Goal: Task Accomplishment & Management: Use online tool/utility

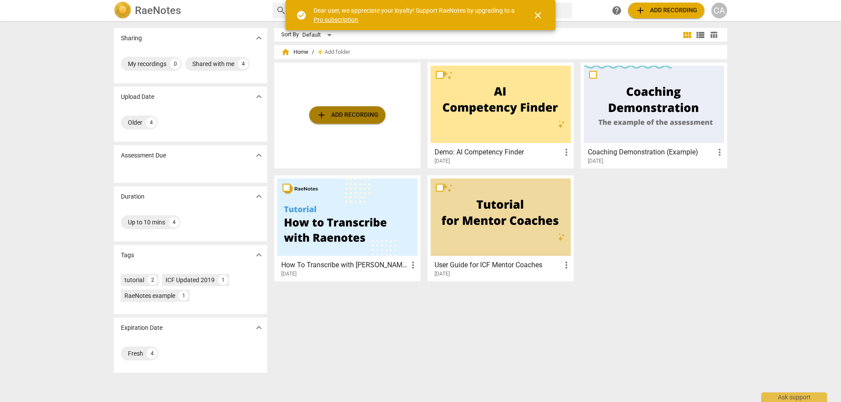
click at [341, 117] on span "add Add recording" at bounding box center [347, 115] width 62 height 11
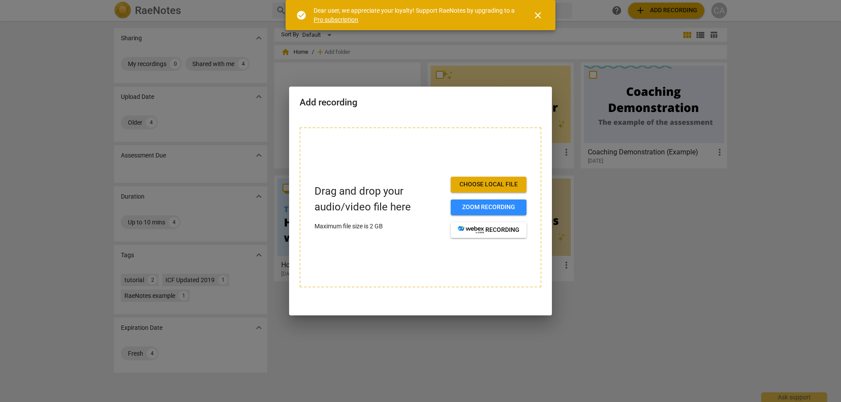
click at [478, 186] on span "Choose local file" at bounding box center [489, 184] width 62 height 9
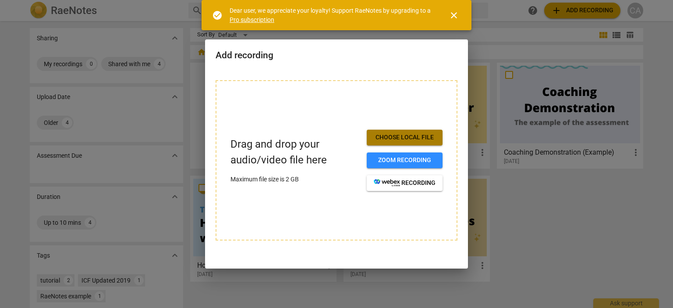
click at [423, 133] on span "Choose local file" at bounding box center [405, 137] width 62 height 9
click at [458, 18] on span "close" at bounding box center [453, 15] width 11 height 11
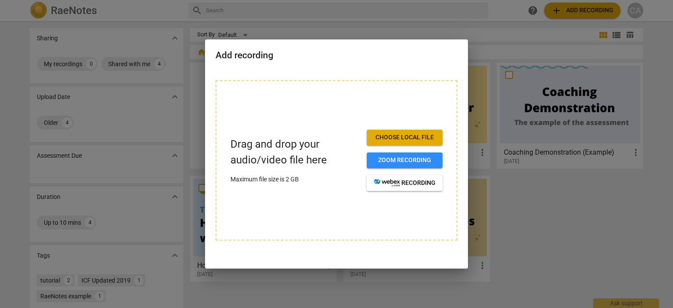
click at [320, 16] on div at bounding box center [336, 154] width 673 height 308
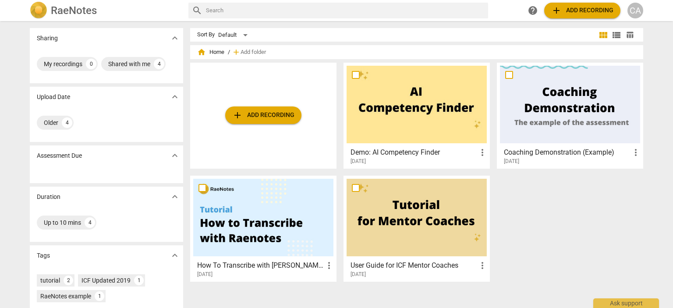
click at [245, 113] on span "add Add recording" at bounding box center [263, 115] width 62 height 11
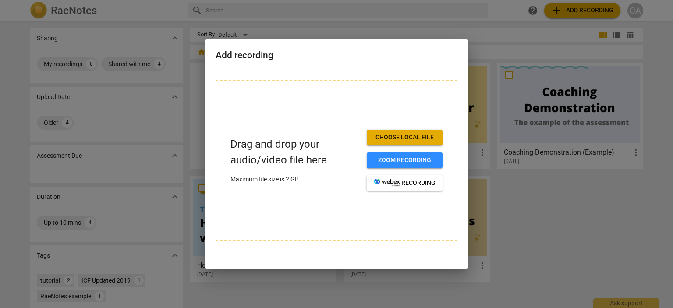
click at [398, 142] on button "Choose local file" at bounding box center [405, 138] width 76 height 16
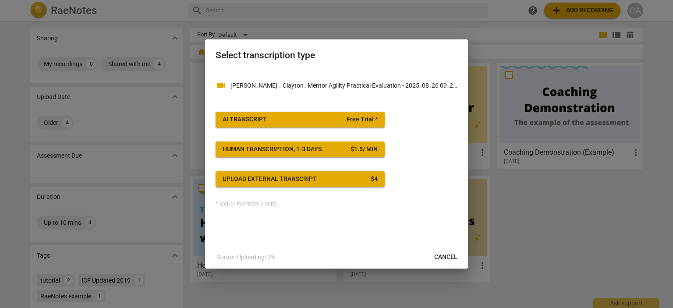
click at [329, 120] on span "AI Transcript Free Trial *" at bounding box center [299, 119] width 155 height 9
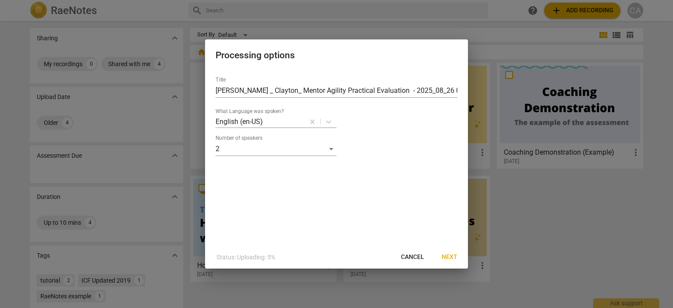
click at [450, 258] on span "Next" at bounding box center [449, 257] width 16 height 9
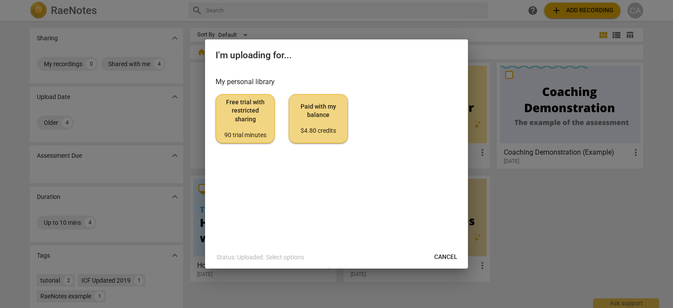
click at [312, 104] on span "Paid with my balance $4.80 credits" at bounding box center [318, 118] width 44 height 33
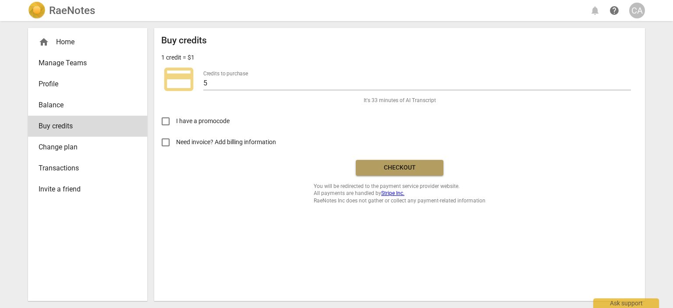
click at [390, 165] on span "Checkout" at bounding box center [400, 167] width 74 height 9
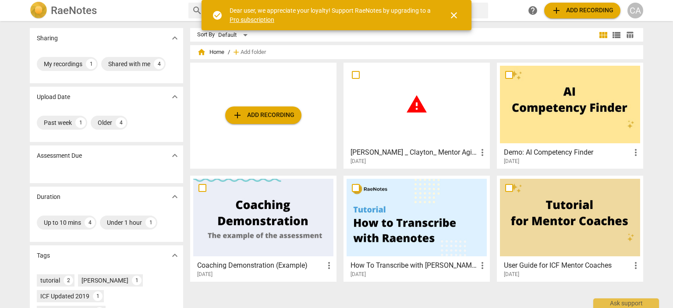
click at [436, 131] on div "warning" at bounding box center [416, 105] width 140 height 78
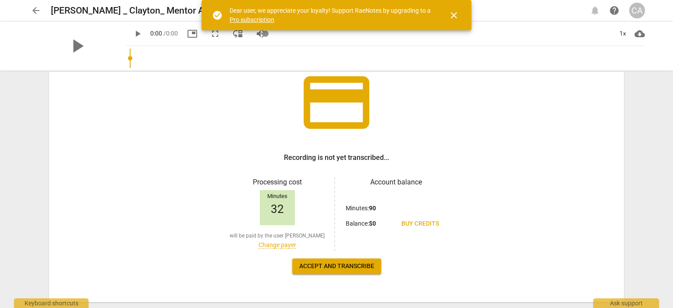
scroll to position [87, 0]
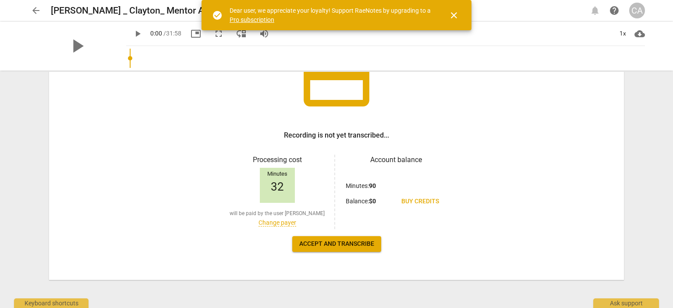
click at [326, 248] on span "Accept and transcribe" at bounding box center [336, 244] width 75 height 9
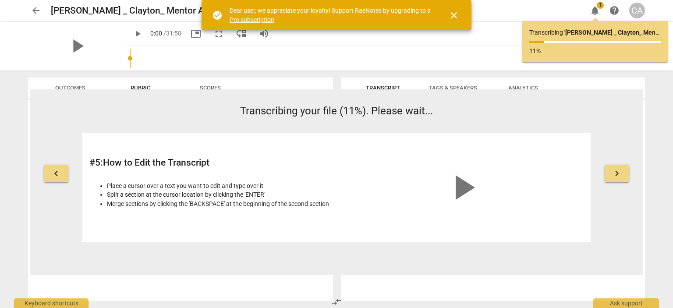
click at [619, 173] on span "keyboard_arrow_right" at bounding box center [616, 173] width 11 height 11
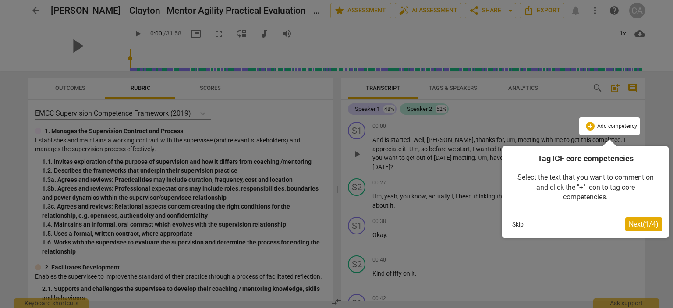
click at [650, 225] on span "Next ( 1 / 4 )" at bounding box center [643, 224] width 30 height 8
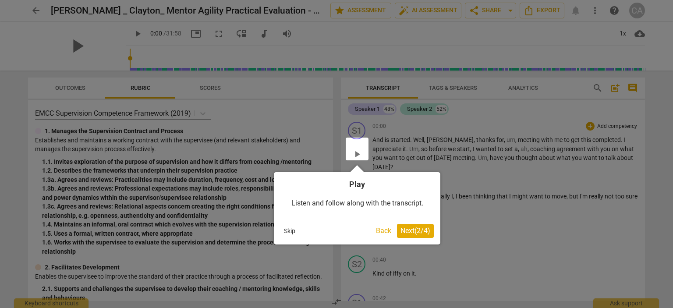
click at [406, 231] on span "Next ( 2 / 4 )" at bounding box center [415, 230] width 30 height 8
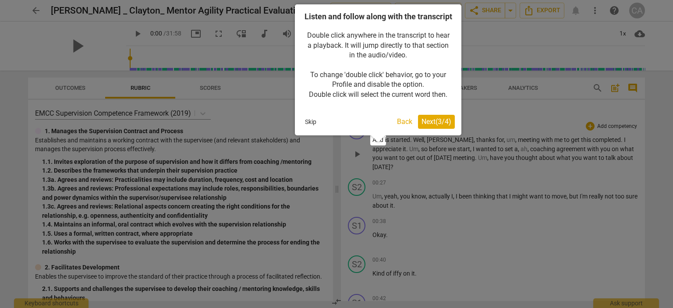
click at [438, 126] on span "Next ( 3 / 4 )" at bounding box center [436, 121] width 30 height 8
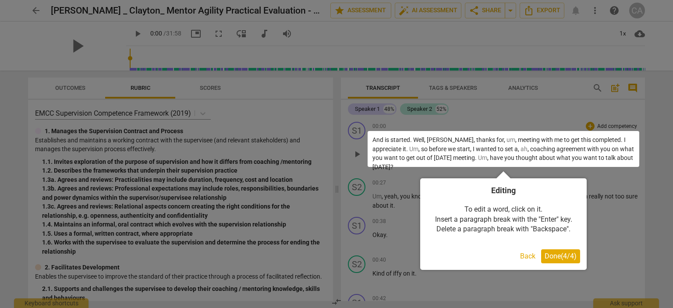
click at [555, 258] on span "Done ( 4 / 4 )" at bounding box center [560, 256] width 32 height 8
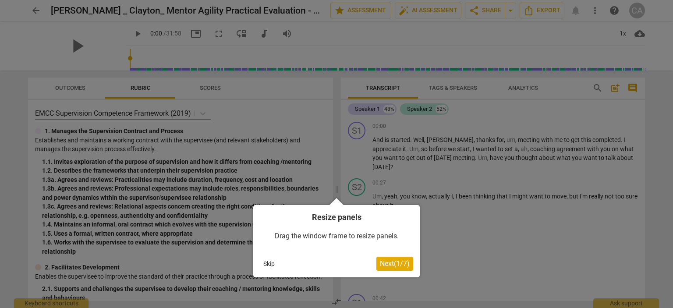
click at [392, 265] on span "Next ( 1 / 7 )" at bounding box center [395, 263] width 30 height 8
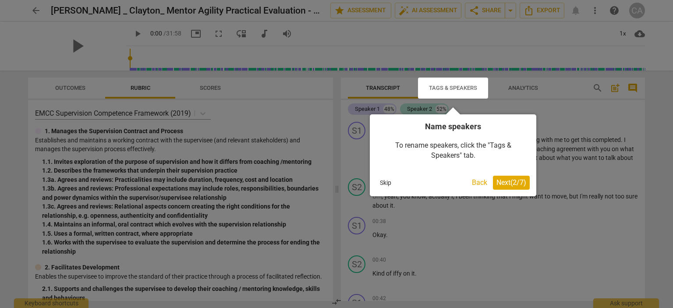
click at [504, 184] on span "Next ( 2 / 7 )" at bounding box center [511, 182] width 30 height 8
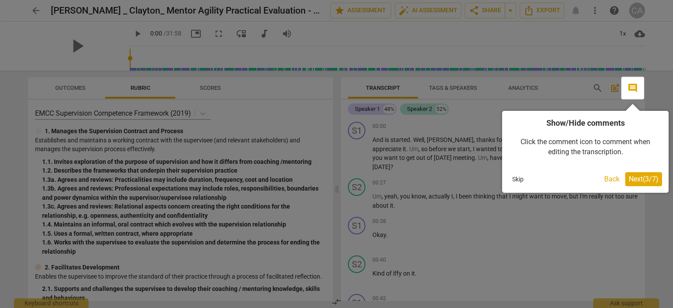
click at [643, 177] on span "Next ( 3 / 7 )" at bounding box center [643, 179] width 30 height 8
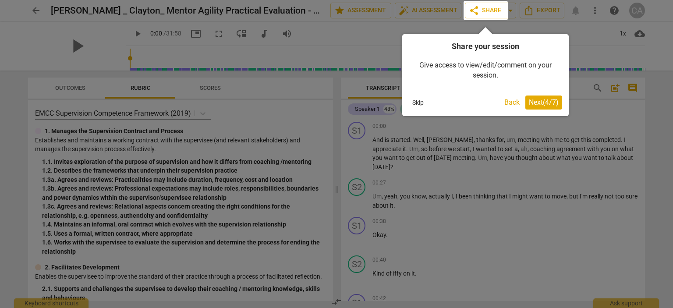
click at [529, 104] on span "Next ( 4 / 7 )" at bounding box center [544, 102] width 30 height 8
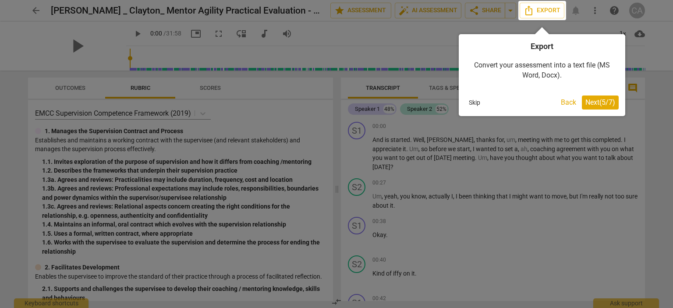
click at [597, 102] on span "Next ( 5 / 7 )" at bounding box center [600, 102] width 30 height 8
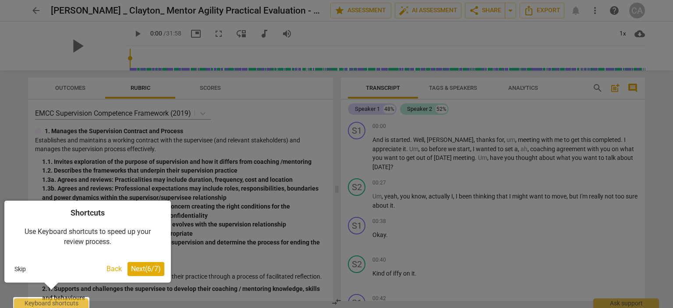
click at [142, 269] on span "Next ( 6 / 7 )" at bounding box center [146, 269] width 30 height 8
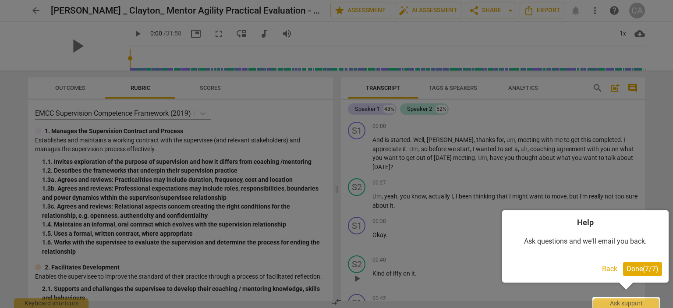
click at [632, 272] on span "Done ( 7 / 7 )" at bounding box center [642, 269] width 32 height 8
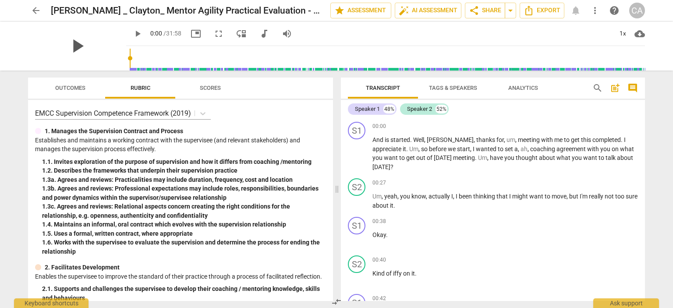
click at [70, 43] on span "play_arrow" at bounding box center [77, 46] width 23 height 23
type input "1"
click at [364, 109] on div "Speaker 1" at bounding box center [367, 109] width 25 height 9
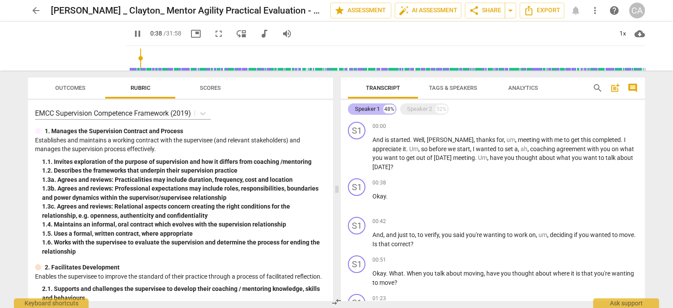
click at [364, 109] on div "Speaker 1" at bounding box center [367, 109] width 25 height 9
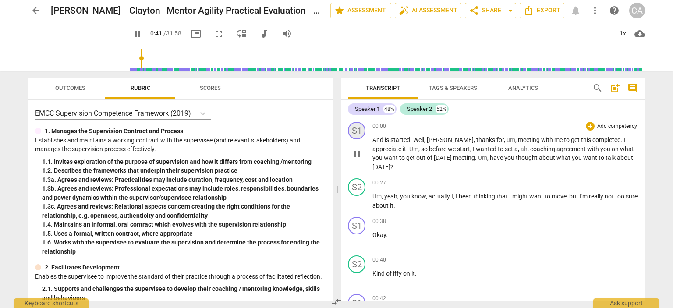
click at [358, 127] on div "S1" at bounding box center [357, 131] width 18 height 18
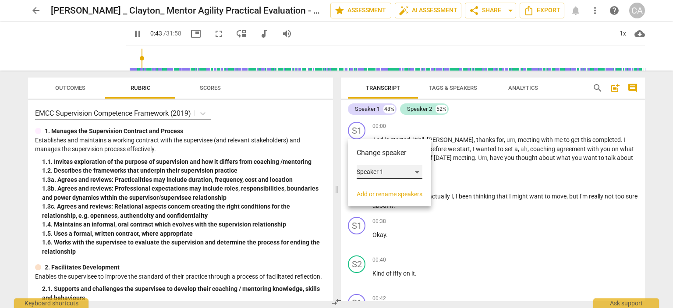
click at [415, 172] on div "Speaker 1" at bounding box center [390, 172] width 66 height 14
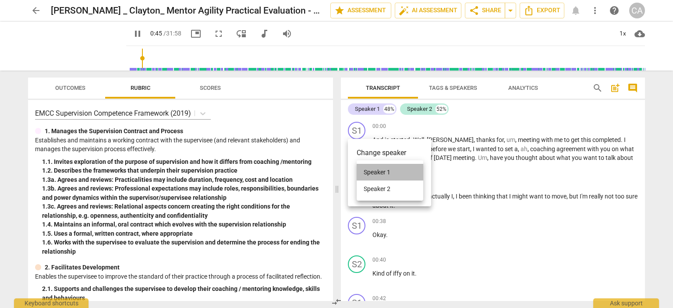
click at [394, 175] on li "Speaker 1" at bounding box center [390, 172] width 67 height 17
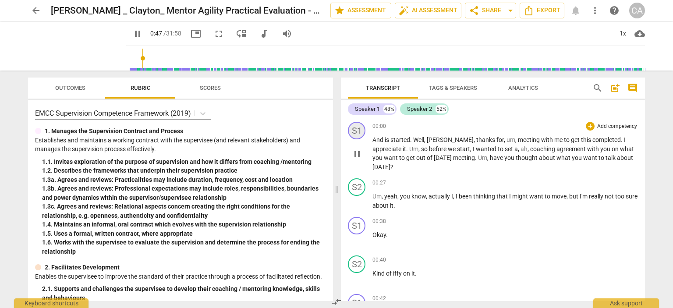
click at [356, 132] on div "S1" at bounding box center [357, 131] width 18 height 18
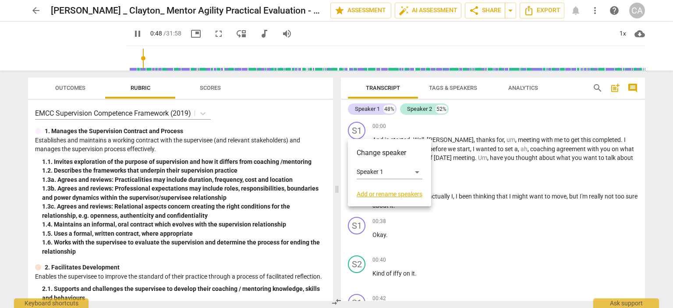
click at [380, 194] on link "Add or rename speakers" at bounding box center [390, 194] width 66 height 7
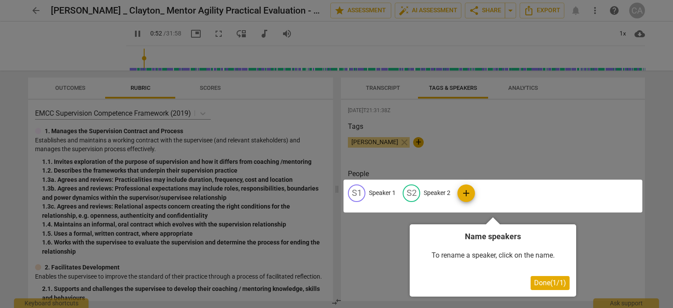
click at [543, 287] on button "Done ( 1 / 1 )" at bounding box center [549, 283] width 39 height 14
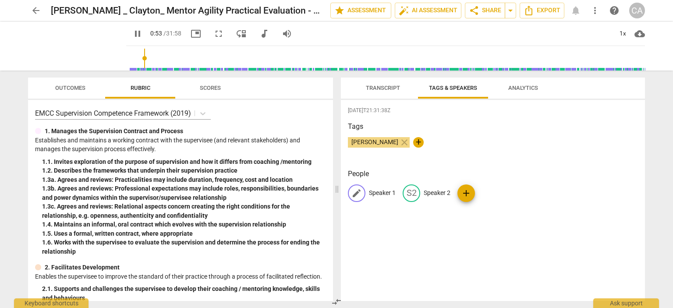
click at [377, 196] on p "Speaker 1" at bounding box center [382, 192] width 27 height 9
type input "55"
type input "57"
type input "C"
type input "58"
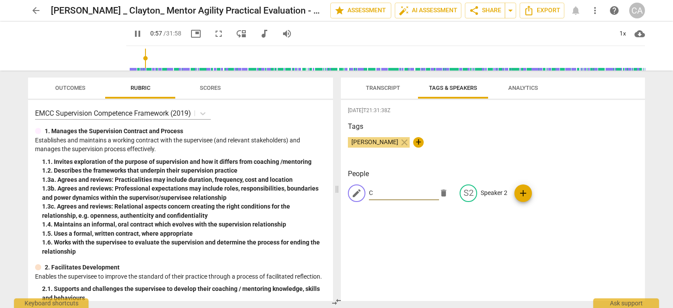
type input "Cl"
type input "58"
type input "Clay"
type input "58"
type input "Clayto"
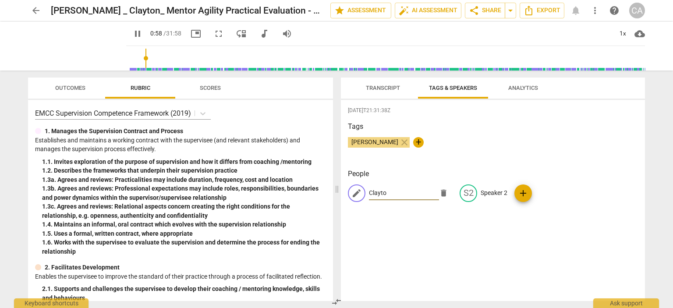
type input "58"
type input "[PERSON_NAME]"
type input "59"
type input "[PERSON_NAME]"
type input "59"
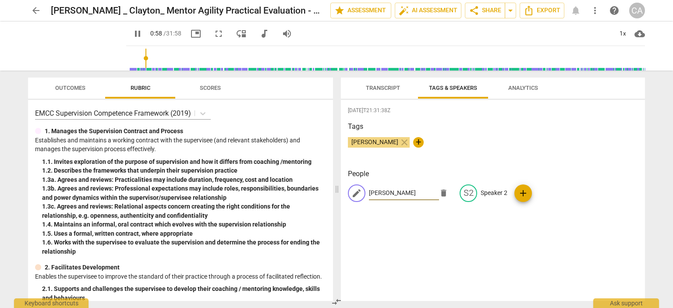
type input "[PERSON_NAME]"
type input "59"
type input "[PERSON_NAME] Ad"
type input "59"
type input "[PERSON_NAME]"
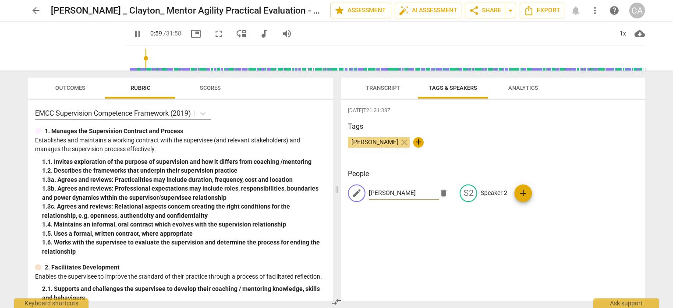
type input "60"
type input "[PERSON_NAME]"
type input "63"
type input "[PERSON_NAME]"
click at [519, 198] on span "add" at bounding box center [523, 193] width 11 height 11
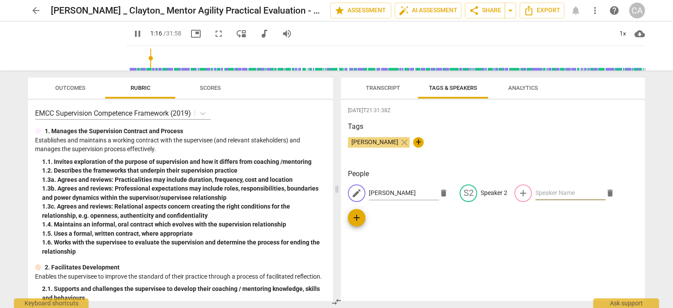
click at [605, 195] on span "delete" at bounding box center [609, 192] width 9 height 9
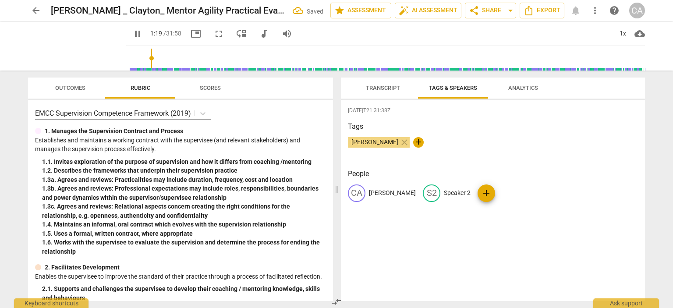
click at [489, 193] on div "CA [PERSON_NAME] S2 Speaker 2 add" at bounding box center [493, 196] width 290 height 25
click at [444, 189] on p "Speaker 2" at bounding box center [457, 192] width 27 height 9
type input "81"
click at [444, 194] on input "text" at bounding box center [479, 193] width 70 height 14
type input "84"
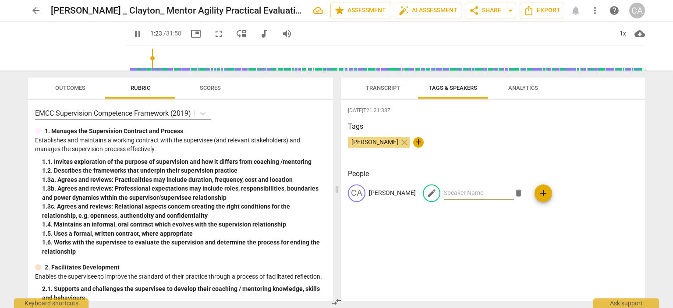
type input "S"
type input "84"
type input "Sh"
type input "85"
type input "She"
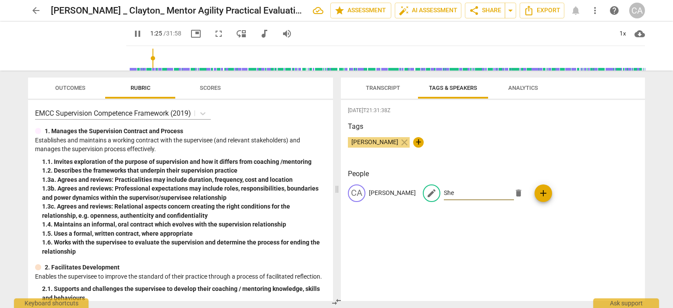
type input "86"
type input "[PERSON_NAME]"
type input "86"
type input "[PERSON_NAME]"
type input "86"
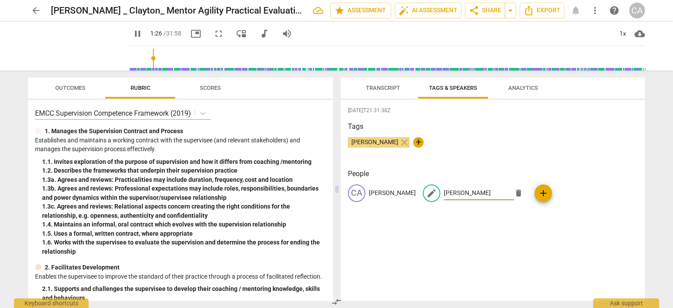
type input "[PERSON_NAME]"
type input "90"
type input "[PERSON_NAME]"
click at [451, 194] on input "[PERSON_NAME]" at bounding box center [479, 193] width 70 height 14
type input "93"
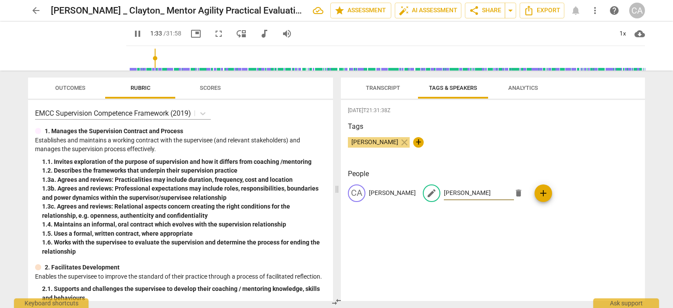
type input "SherriSherri [PERSON_NAME]"
type input "93"
type input "SherSherri [PERSON_NAME]"
type input "94"
type input "SheSherri [PERSON_NAME]"
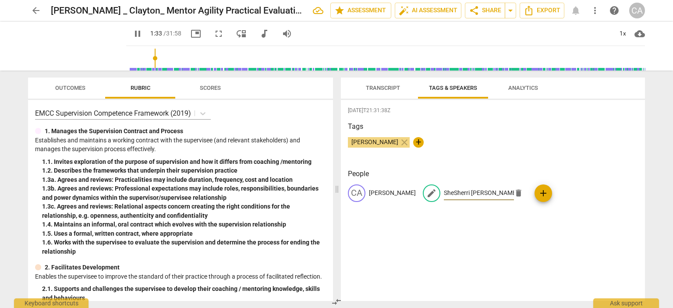
type input "94"
type input "ShSherri [PERSON_NAME]"
type input "94"
type input "[PERSON_NAME]"
type input "98"
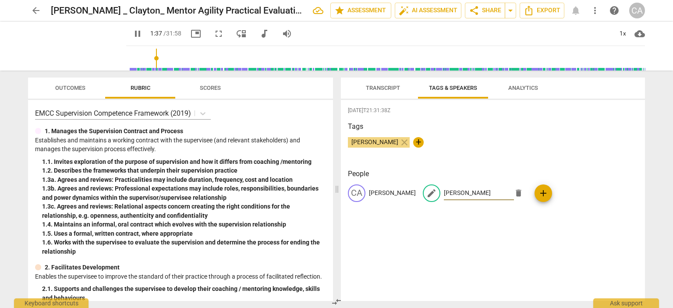
type input "[PERSON_NAME]"
click at [493, 241] on div "[DATE]T21:31:38Z Tags [PERSON_NAME] close + People CA [PERSON_NAME] edit [PERSO…" at bounding box center [493, 200] width 304 height 201
click at [390, 85] on span "Transcript" at bounding box center [383, 88] width 34 height 7
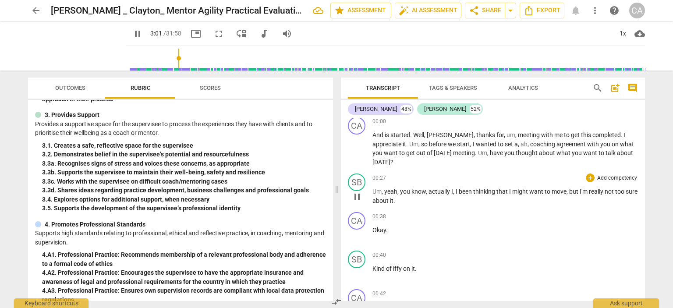
scroll to position [0, 0]
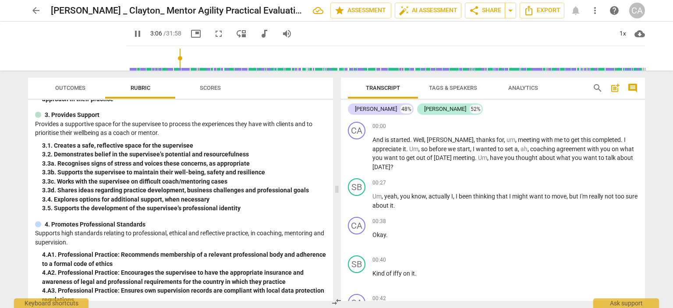
click at [148, 58] on input "range" at bounding box center [387, 58] width 515 height 28
click at [130, 59] on input "range" at bounding box center [387, 58] width 515 height 28
click at [130, 68] on input "range" at bounding box center [387, 58] width 515 height 28
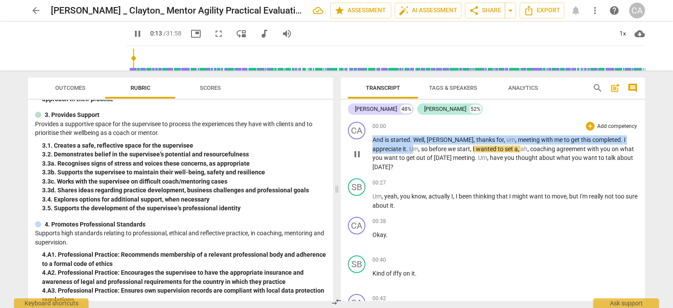
drag, startPoint x: 371, startPoint y: 139, endPoint x: 385, endPoint y: 149, distance: 17.2
click at [385, 149] on p "And is started . Well , [PERSON_NAME] , thanks for , um , meeting with me to ge…" at bounding box center [504, 153] width 265 height 36
click at [436, 178] on div "00:27 + Add competency keyboard_arrow_right" at bounding box center [504, 182] width 265 height 9
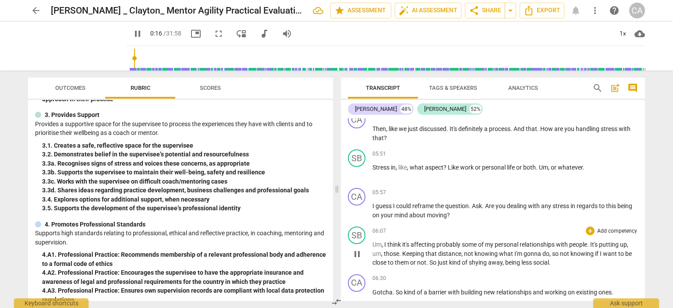
scroll to position [1489, 0]
click at [358, 248] on span "pause" at bounding box center [357, 253] width 11 height 11
click at [359, 248] on span "play_arrow" at bounding box center [357, 253] width 11 height 11
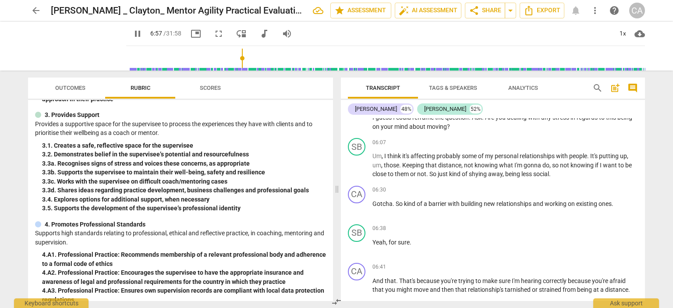
scroll to position [1795, 0]
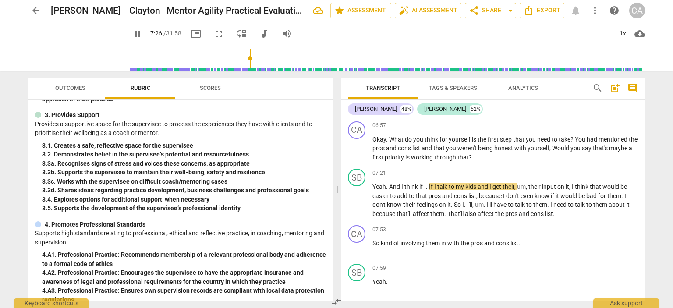
click at [214, 89] on span "Scores" at bounding box center [210, 88] width 21 height 7
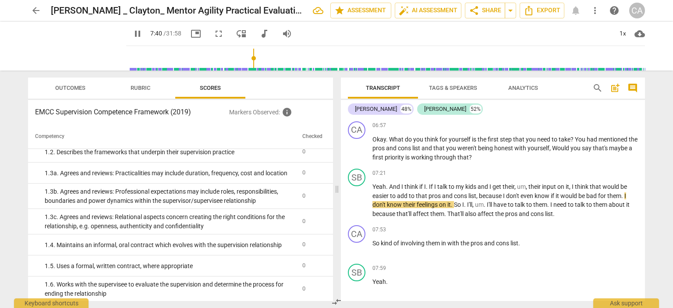
scroll to position [0, 0]
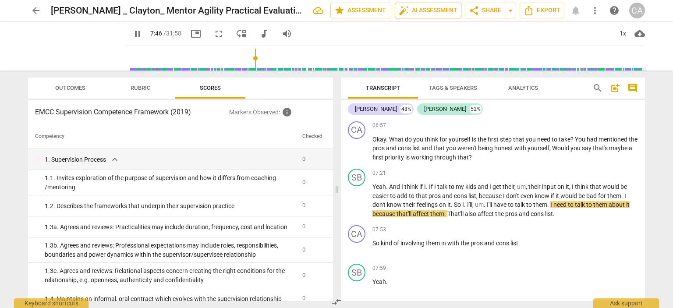
click at [417, 12] on span "auto_fix_high AI Assessment" at bounding box center [428, 10] width 59 height 11
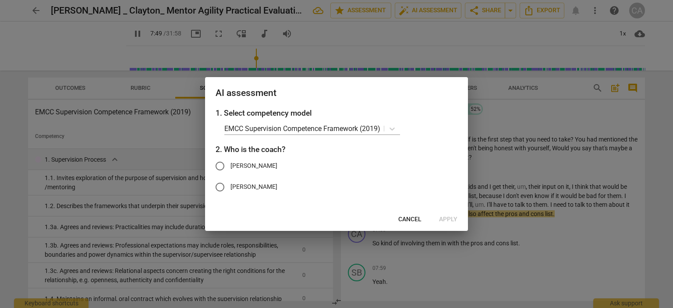
type input "470"
click at [217, 164] on input "[PERSON_NAME]" at bounding box center [219, 165] width 21 height 21
radio input "true"
click at [445, 219] on span "Apply" at bounding box center [448, 219] width 18 height 9
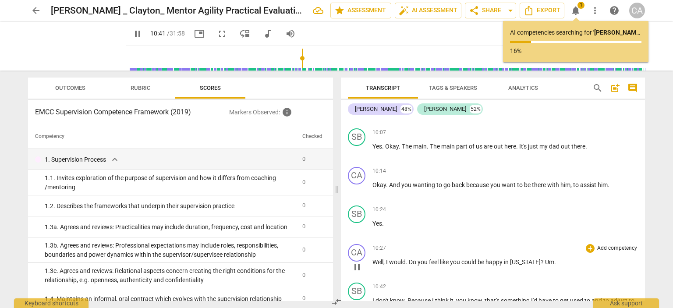
scroll to position [2659, 0]
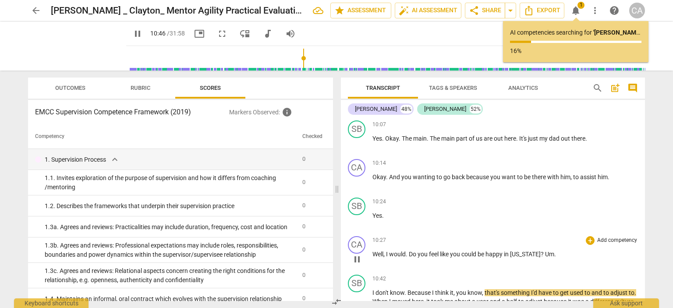
click at [545, 251] on span "Um" at bounding box center [549, 254] width 9 height 7
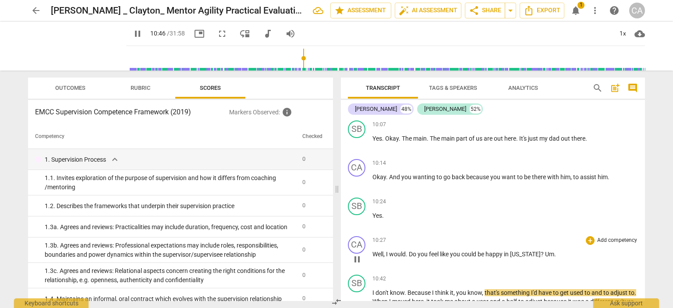
click at [550, 250] on p "Well , I would . Do you feel like you could be happy in [US_STATE] ? Um ." at bounding box center [504, 254] width 265 height 9
drag, startPoint x: 550, startPoint y: 232, endPoint x: 538, endPoint y: 231, distance: 12.3
click at [538, 250] on p "Well , I would . Do you feel like you could be happy in [US_STATE] ? Um ." at bounding box center [504, 254] width 265 height 9
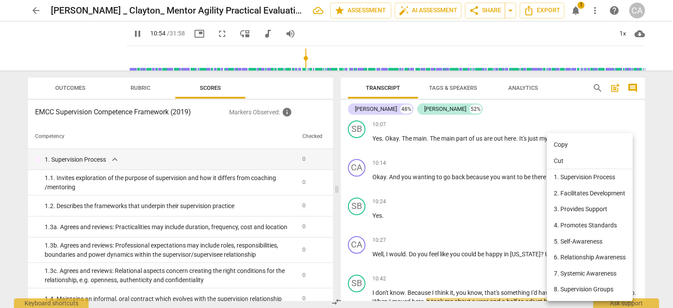
click at [521, 180] on div at bounding box center [336, 154] width 673 height 308
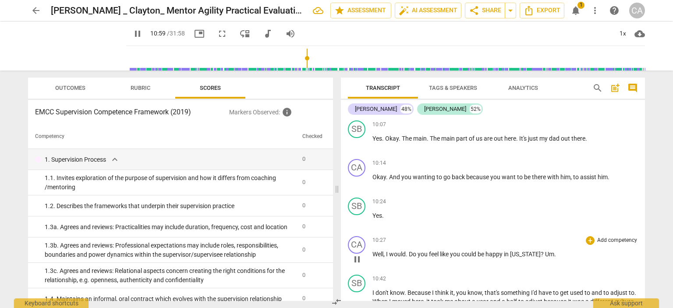
scroll to position [2892, 0]
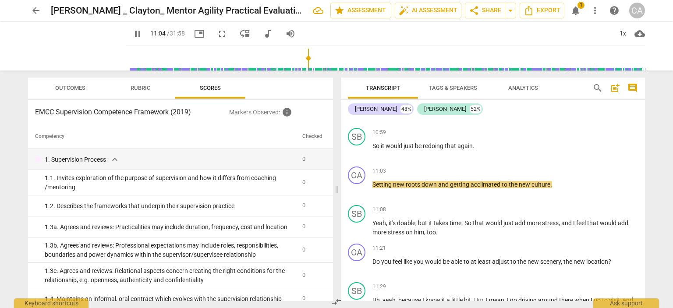
click at [575, 6] on span "notifications" at bounding box center [575, 10] width 11 height 11
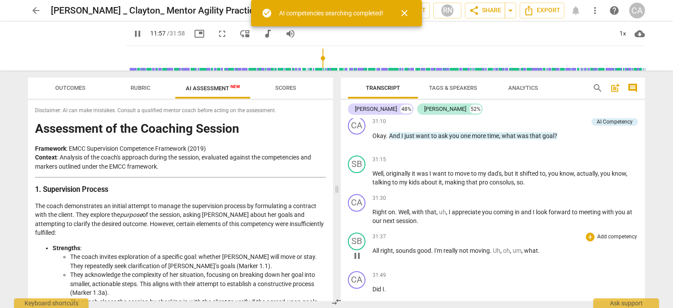
scroll to position [8081, 0]
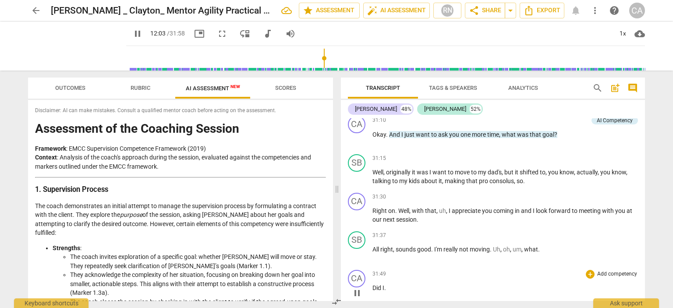
drag, startPoint x: 407, startPoint y: 225, endPoint x: 455, endPoint y: 245, distance: 52.5
click at [455, 270] on div "31:49 + Add competency keyboard_arrow_right" at bounding box center [504, 274] width 265 height 9
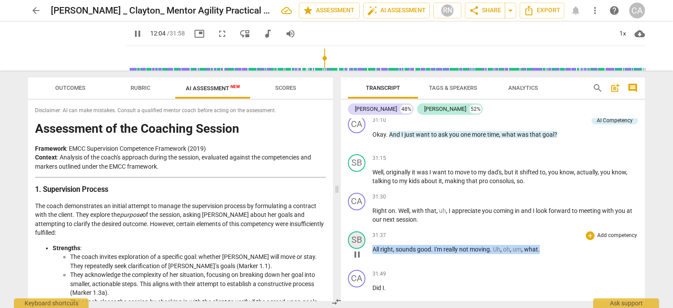
drag, startPoint x: 548, startPoint y: 227, endPoint x: 357, endPoint y: 221, distance: 191.1
click at [357, 228] on div "SB play_arrow pause 31:37 + Add competency keyboard_arrow_right All right , sou…" at bounding box center [493, 247] width 304 height 39
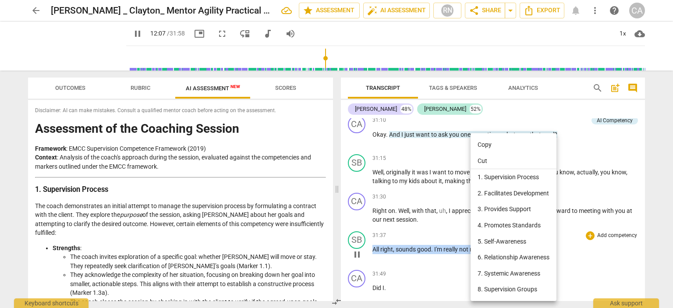
scroll to position [3215, 0]
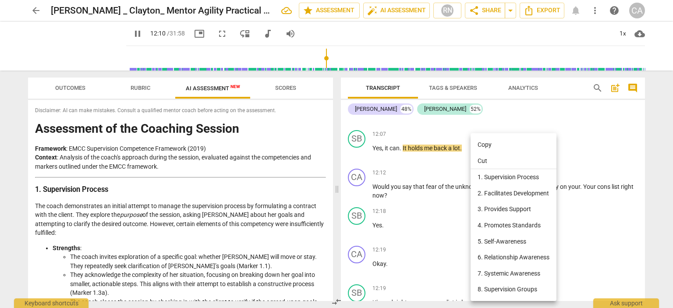
click at [482, 161] on li "Cut" at bounding box center [513, 161] width 86 height 17
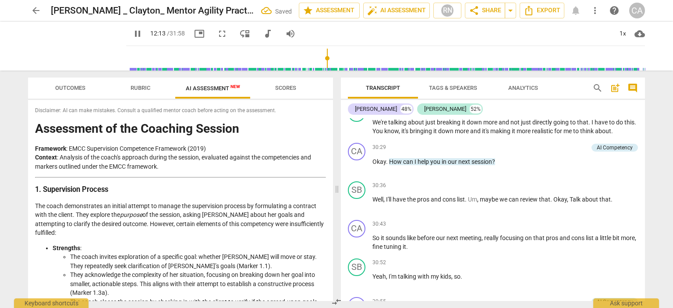
scroll to position [8130, 0]
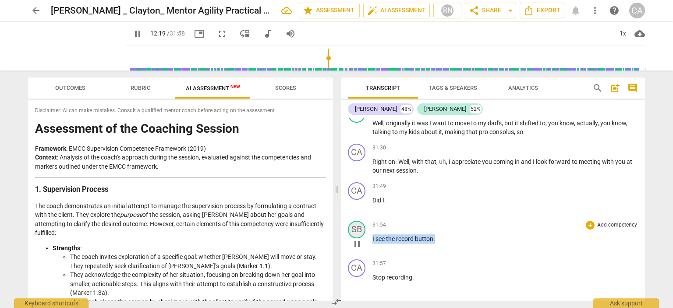
drag, startPoint x: 441, startPoint y: 215, endPoint x: 352, endPoint y: 208, distance: 89.6
click at [352, 217] on div "SB play_arrow pause 31:54 + Add competency keyboard_arrow_right I see the recor…" at bounding box center [493, 236] width 304 height 39
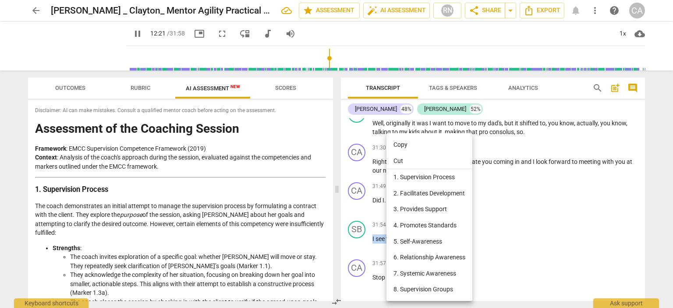
click at [405, 159] on li "Cut" at bounding box center [429, 161] width 86 height 17
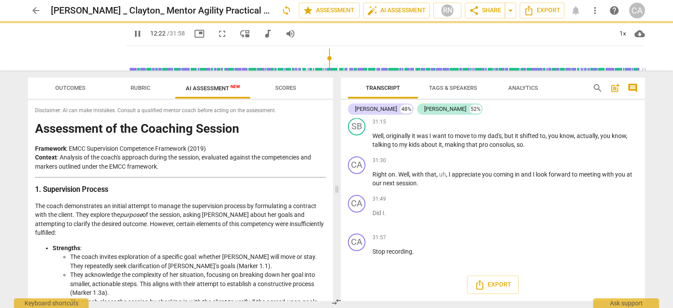
scroll to position [8092, 0]
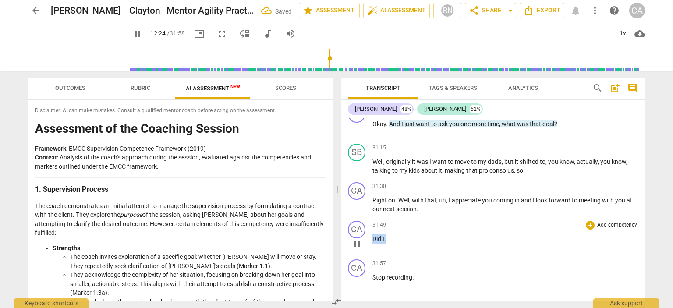
drag, startPoint x: 397, startPoint y: 216, endPoint x: 371, endPoint y: 212, distance: 26.7
click at [371, 217] on div "CA play_arrow pause 31:49 + Add competency keyboard_arrow_right Did I ." at bounding box center [493, 236] width 304 height 39
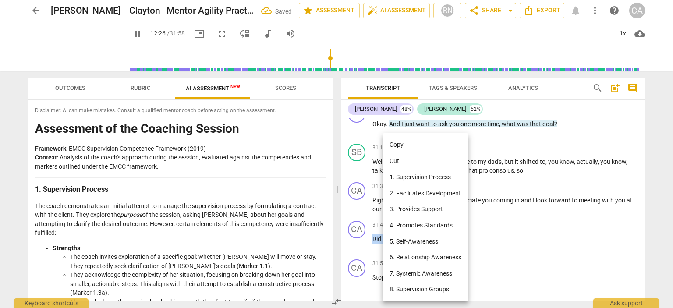
click at [397, 161] on li "Cut" at bounding box center [425, 161] width 86 height 17
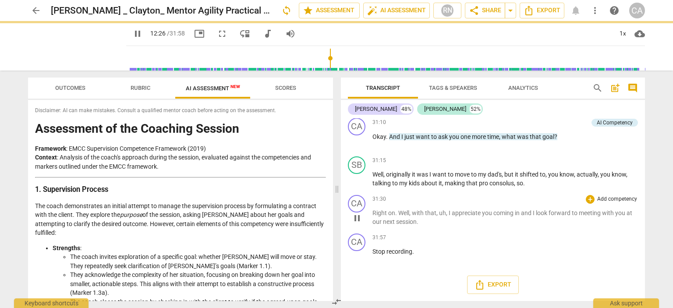
scroll to position [8054, 0]
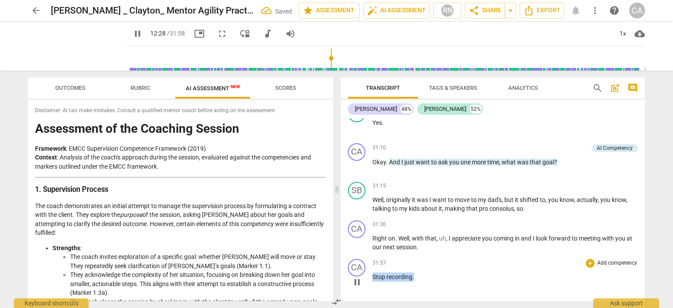
drag, startPoint x: 420, startPoint y: 251, endPoint x: 370, endPoint y: 247, distance: 50.6
click at [370, 255] on div "CA play_arrow pause 31:57 + Add competency keyboard_arrow_right Stop recording ." at bounding box center [493, 274] width 304 height 39
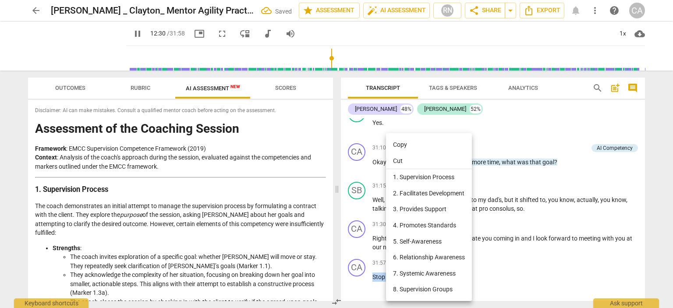
click at [409, 155] on li "Cut" at bounding box center [429, 161] width 86 height 17
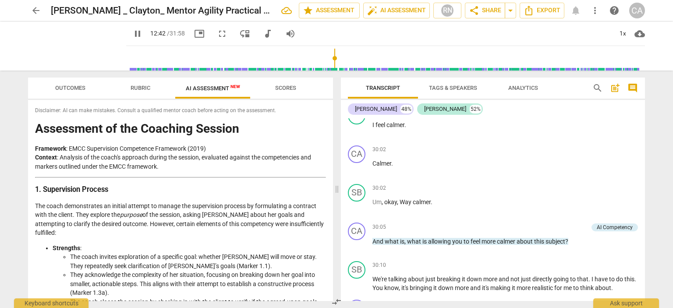
scroll to position [8016, 0]
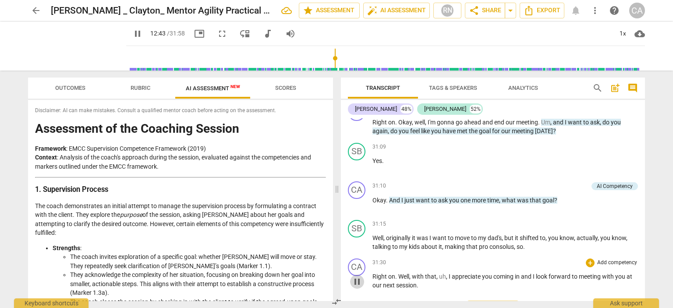
click at [358, 276] on span "pause" at bounding box center [357, 281] width 11 height 11
click at [359, 276] on span "play_arrow" at bounding box center [357, 281] width 11 height 11
click at [640, 58] on input "range" at bounding box center [387, 58] width 515 height 28
click at [641, 58] on input "range" at bounding box center [387, 58] width 515 height 28
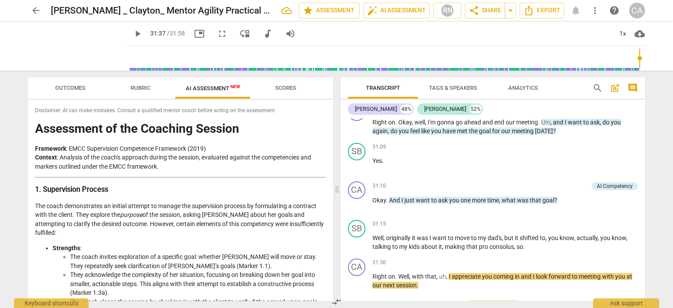
click at [638, 58] on input "range" at bounding box center [387, 58] width 515 height 28
click at [622, 60] on input "range" at bounding box center [387, 58] width 515 height 28
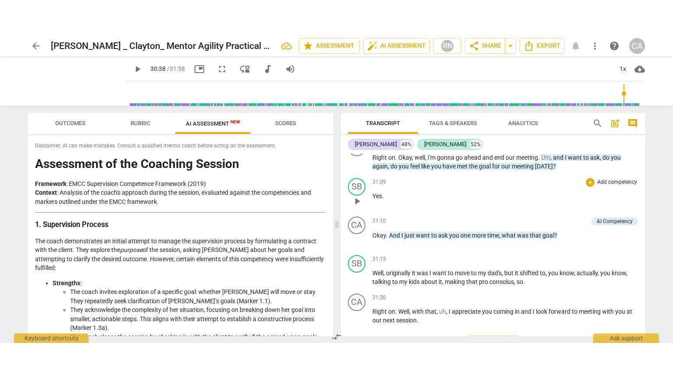
scroll to position [7876, 0]
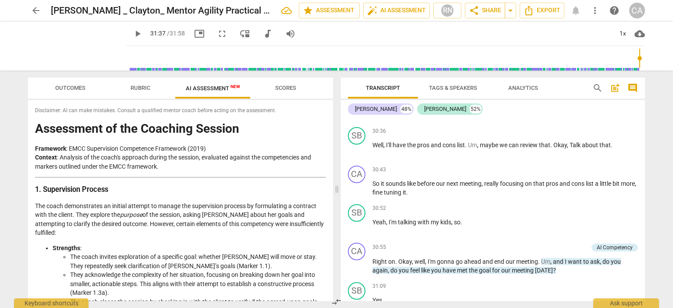
click at [638, 70] on input "range" at bounding box center [387, 58] width 515 height 28
type input "1888"
click at [636, 70] on input "range" at bounding box center [387, 58] width 515 height 28
click at [194, 33] on span "picture_in_picture" at bounding box center [199, 33] width 11 height 11
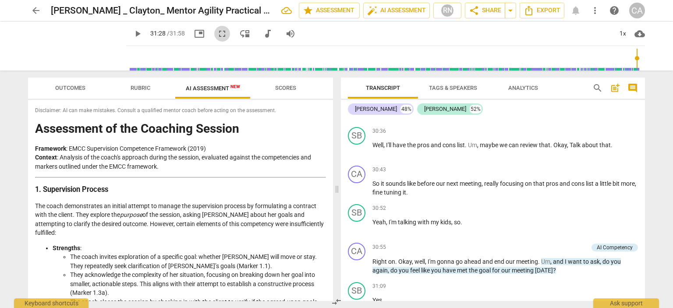
click at [217, 33] on span "fullscreen" at bounding box center [222, 33] width 11 height 11
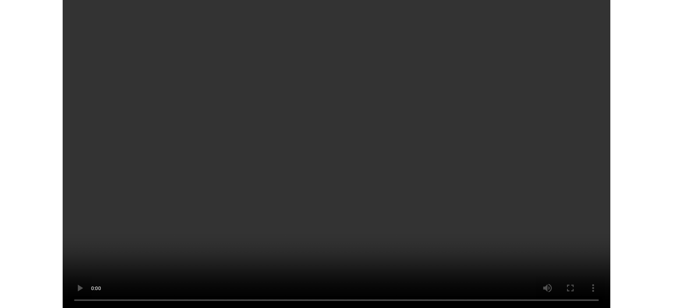
scroll to position [7945, 0]
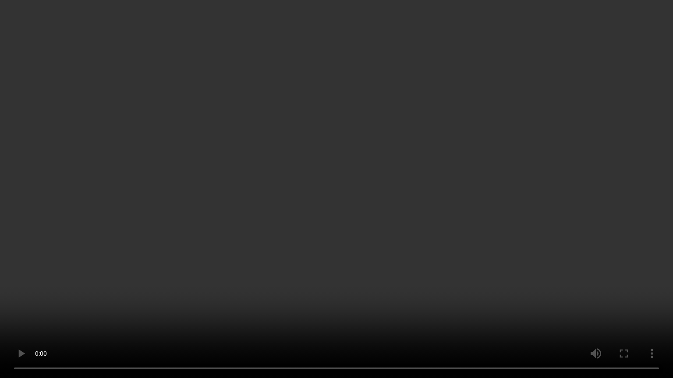
click at [617, 238] on video at bounding box center [336, 189] width 673 height 378
type input "1894"
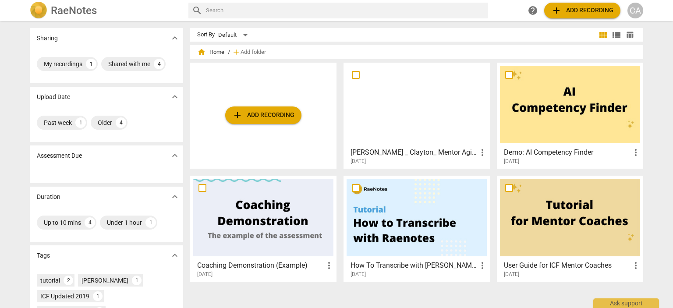
click at [418, 111] on div at bounding box center [416, 105] width 140 height 78
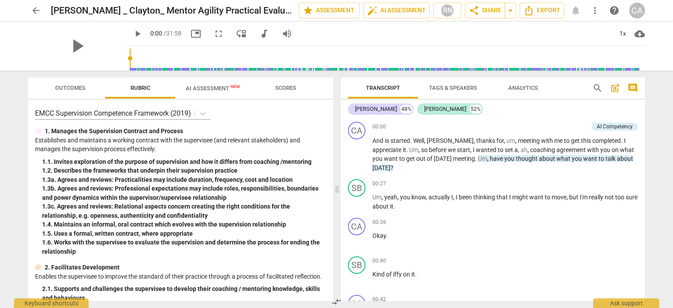
click at [212, 87] on span "AI Assessment New" at bounding box center [213, 88] width 54 height 7
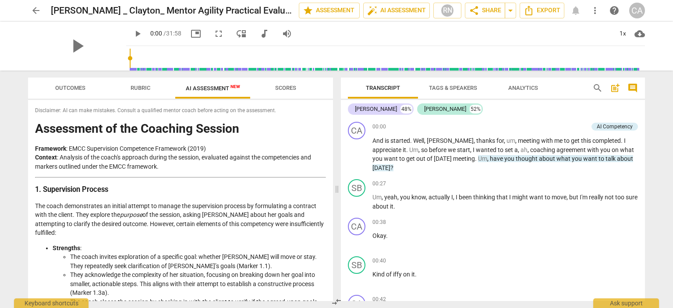
click at [576, 9] on div "arrow_back [PERSON_NAME] _ Clayton_ Mentor Agility Practical Evaluation - 2025_…" at bounding box center [336, 11] width 617 height 16
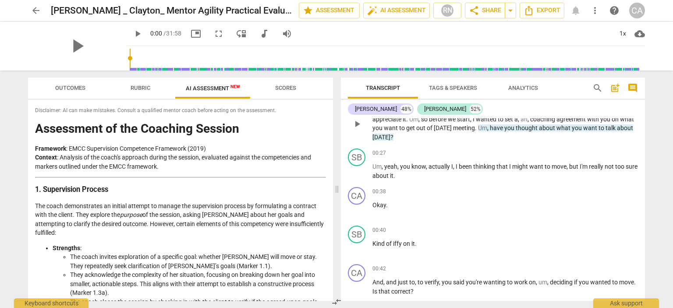
scroll to position [44, 0]
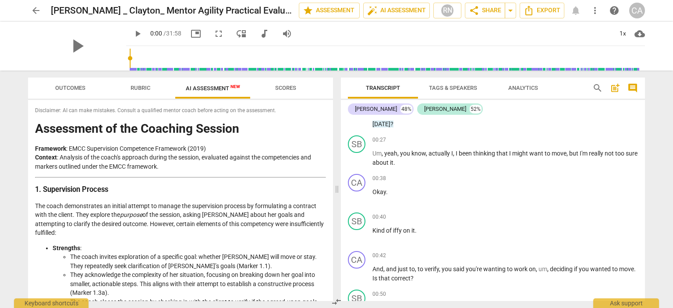
click at [650, 226] on div "Transcript Tags & Speakers Analytics search post_add comment [PERSON_NAME] 48% …" at bounding box center [494, 189] width 314 height 237
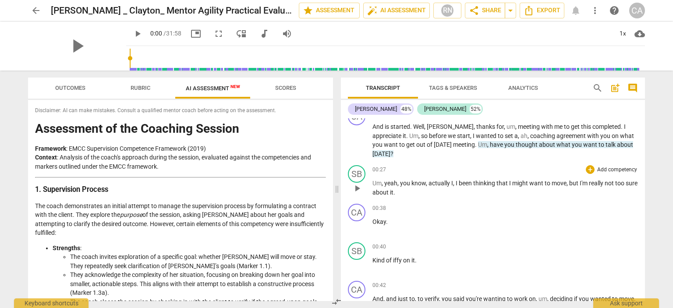
scroll to position [0, 0]
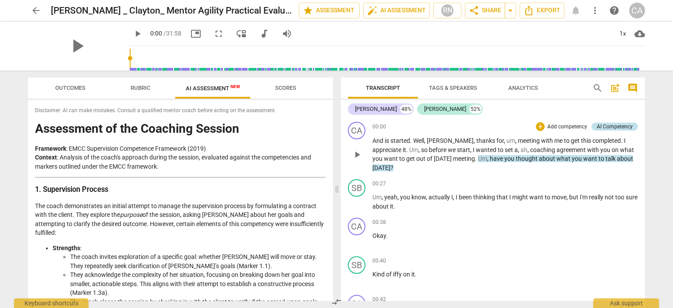
click at [607, 125] on div "AI Competency" at bounding box center [615, 127] width 36 height 8
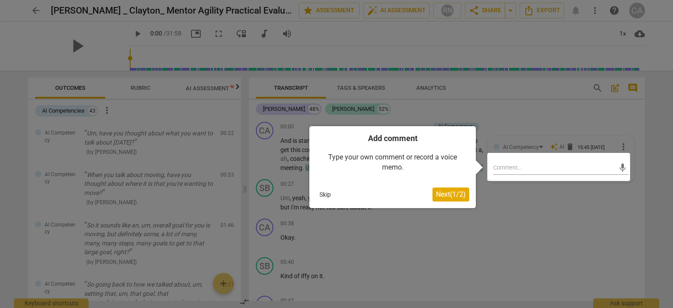
click at [319, 194] on button "Skip" at bounding box center [325, 194] width 18 height 13
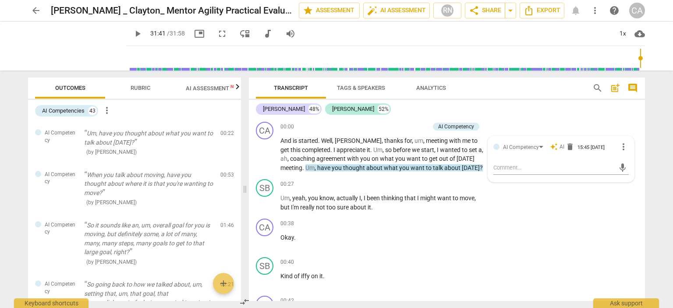
type input "1901"
click at [639, 64] on input "range" at bounding box center [387, 58] width 515 height 28
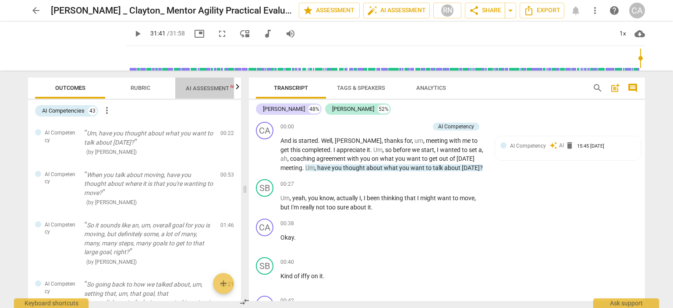
click at [215, 85] on span "AI Assessment New" at bounding box center [213, 88] width 54 height 7
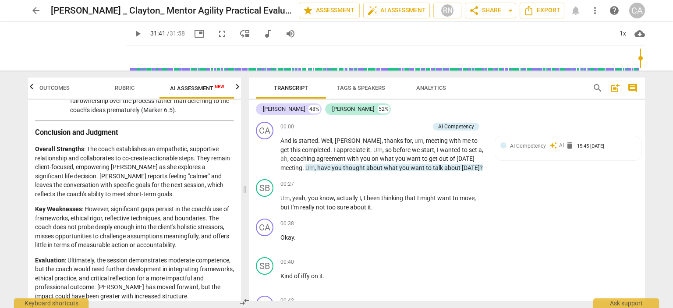
scroll to position [1744, 0]
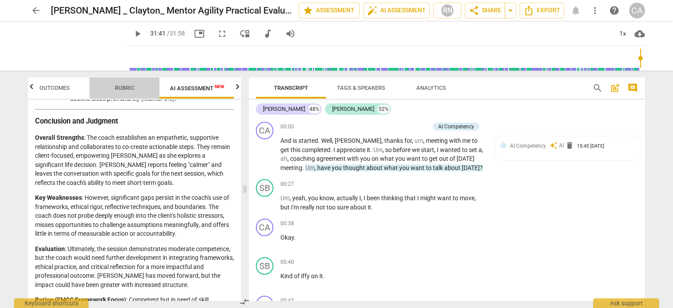
click at [122, 87] on span "Rubric" at bounding box center [125, 88] width 20 height 7
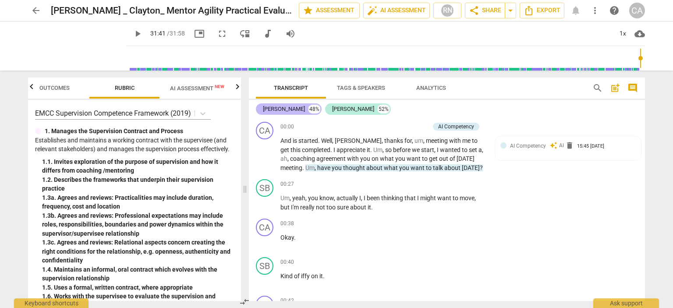
click at [308, 109] on div "48%" at bounding box center [314, 109] width 12 height 9
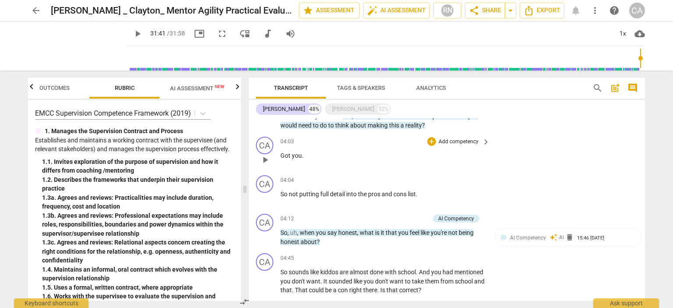
scroll to position [569, 0]
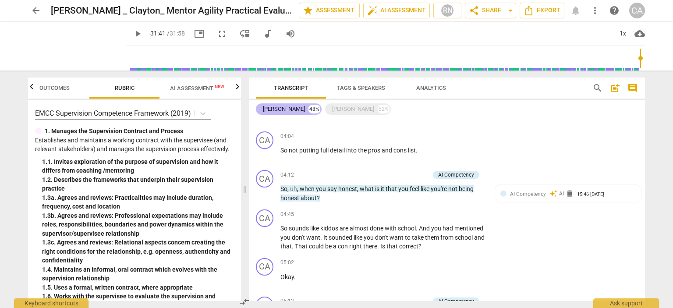
click at [276, 106] on div "[PERSON_NAME]" at bounding box center [284, 109] width 42 height 9
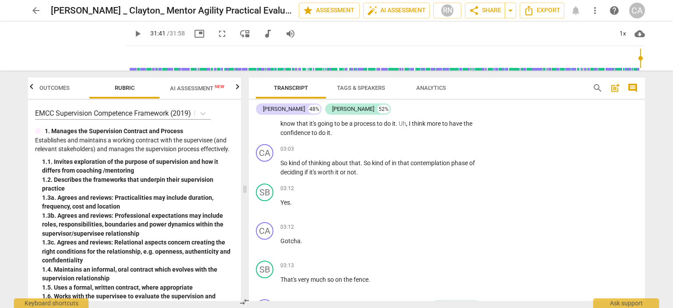
scroll to position [606, 0]
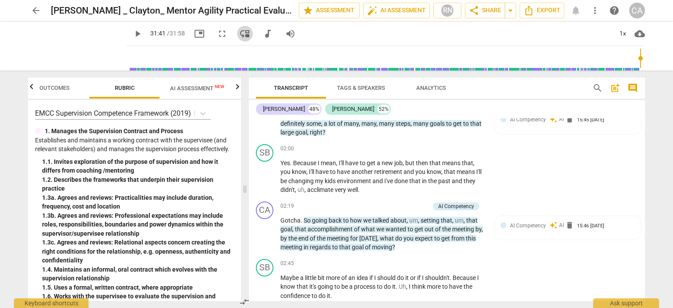
click at [240, 30] on span "move_down" at bounding box center [245, 33] width 11 height 11
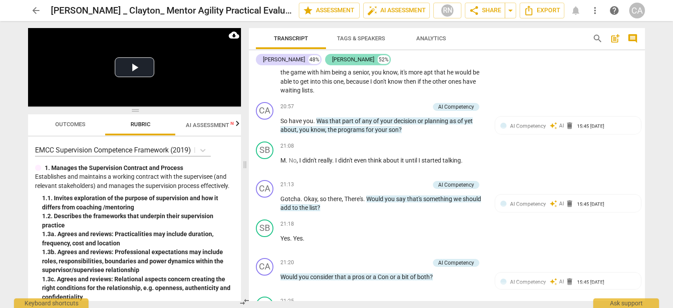
scroll to position [5260, 0]
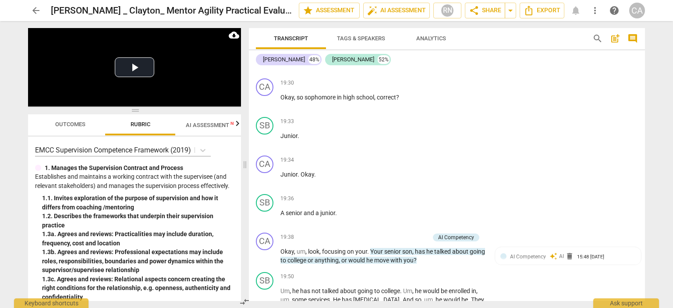
click at [39, 12] on span "arrow_back" at bounding box center [36, 10] width 11 height 11
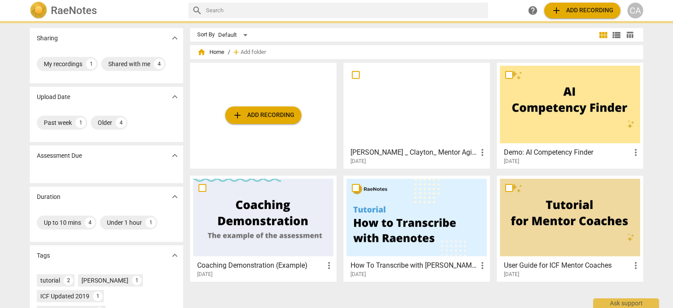
click at [395, 138] on div at bounding box center [416, 105] width 140 height 78
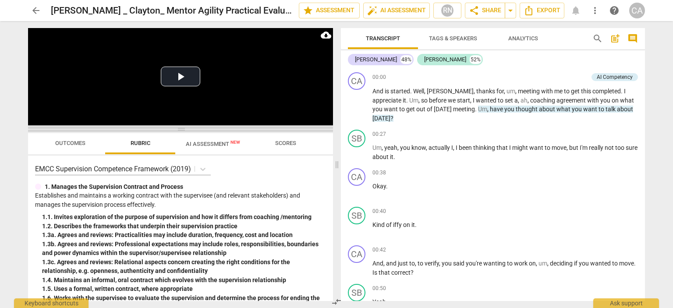
drag, startPoint x: 179, startPoint y: 109, endPoint x: 177, endPoint y: 128, distance: 18.9
click at [177, 128] on span at bounding box center [180, 129] width 305 height 5
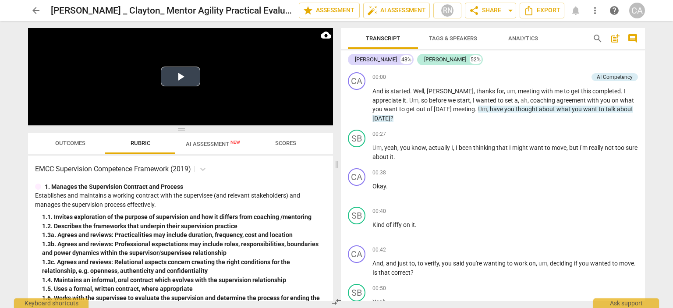
click at [179, 64] on video at bounding box center [180, 76] width 305 height 97
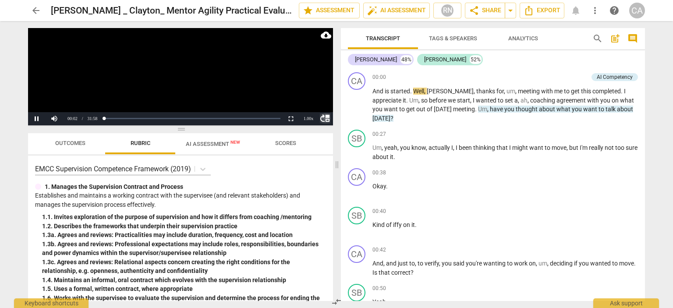
click at [329, 118] on span "move_up" at bounding box center [325, 118] width 11 height 11
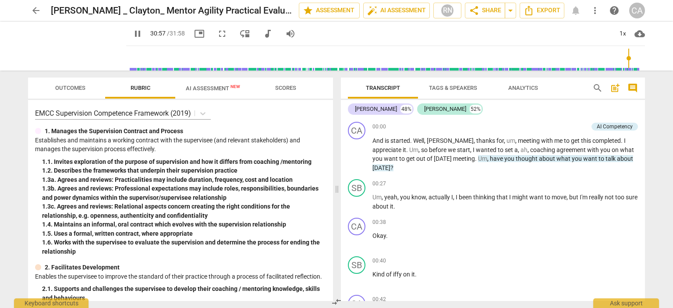
drag, startPoint x: 621, startPoint y: 57, endPoint x: 627, endPoint y: 58, distance: 5.8
click at [627, 58] on input "range" at bounding box center [387, 58] width 515 height 28
click at [634, 58] on input "range" at bounding box center [387, 58] width 515 height 28
click at [632, 57] on input "range" at bounding box center [387, 58] width 515 height 28
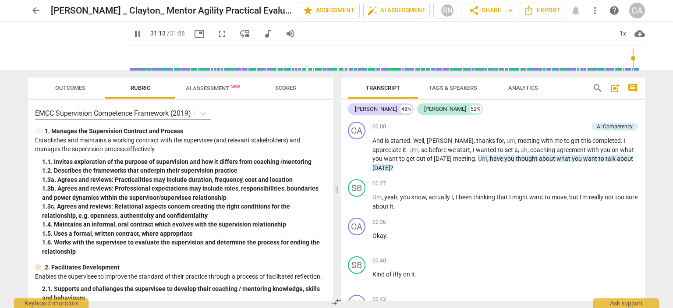
click at [632, 57] on input "range" at bounding box center [387, 58] width 515 height 28
click at [627, 57] on input "range" at bounding box center [387, 58] width 515 height 28
click at [638, 59] on input "range" at bounding box center [387, 58] width 515 height 28
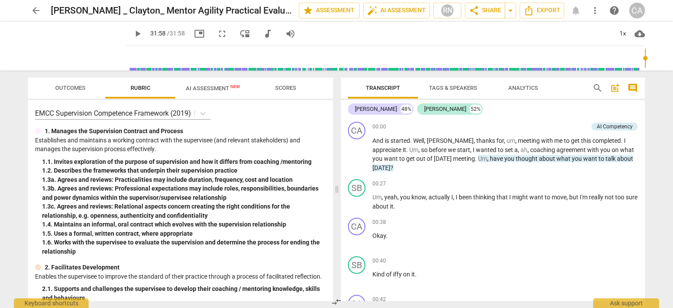
type input "1918"
click at [545, 15] on span "Export" at bounding box center [541, 10] width 37 height 11
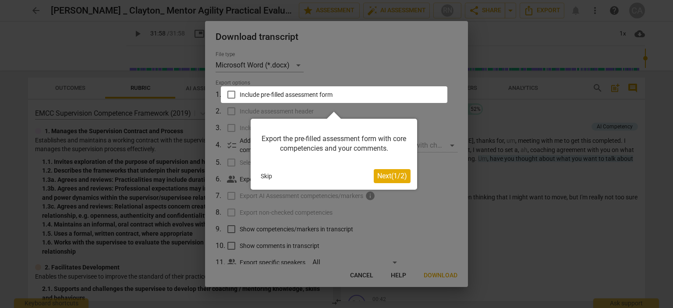
click at [396, 177] on span "Next ( 1 / 2 )" at bounding box center [392, 176] width 30 height 8
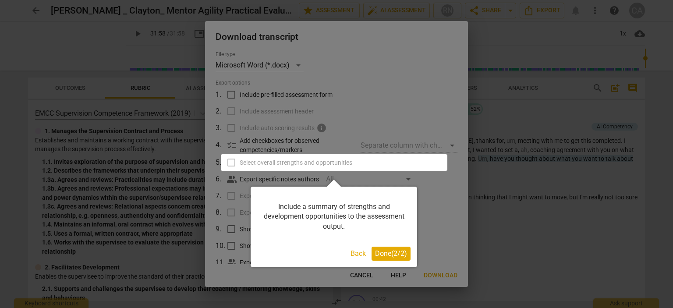
click at [398, 255] on span "Done ( 2 / 2 )" at bounding box center [391, 253] width 32 height 8
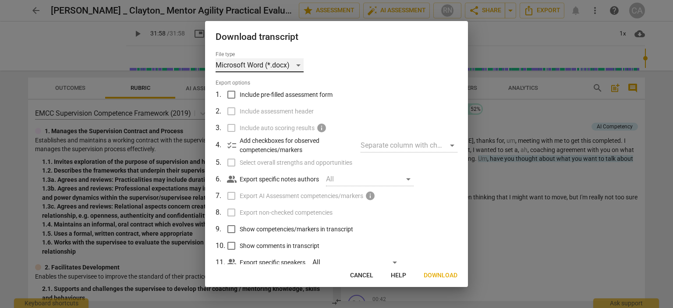
click at [298, 65] on div "Microsoft Word (*.docx)" at bounding box center [259, 65] width 88 height 14
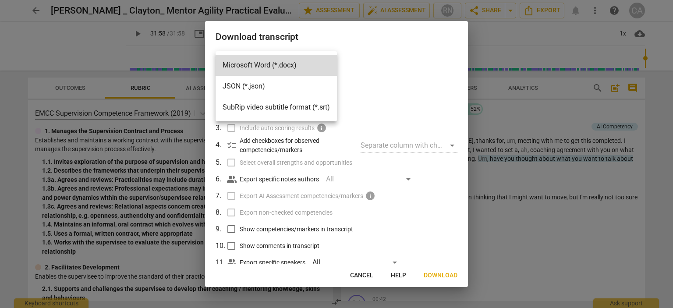
click at [357, 275] on div at bounding box center [336, 154] width 673 height 308
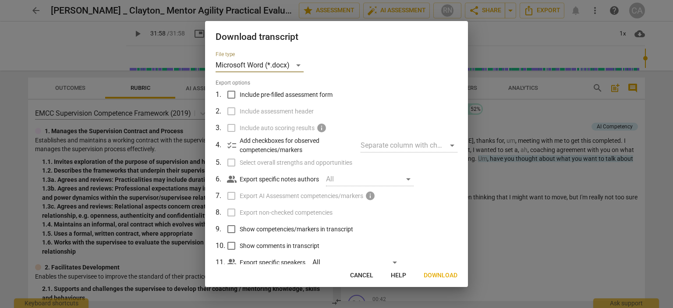
click at [357, 275] on span "Cancel" at bounding box center [361, 275] width 23 height 9
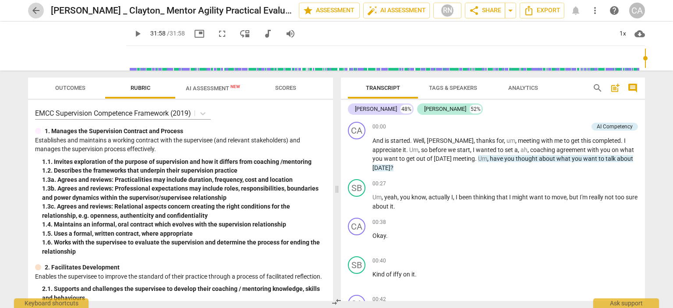
click at [37, 13] on span "arrow_back" at bounding box center [36, 10] width 11 height 11
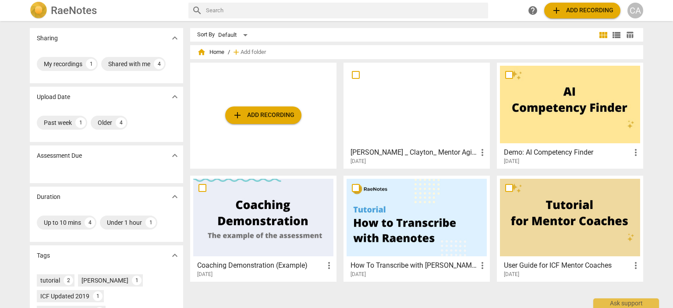
click at [406, 210] on div at bounding box center [416, 218] width 140 height 78
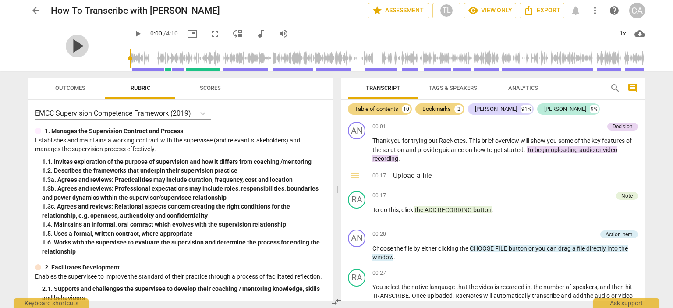
click at [77, 40] on span "play_arrow" at bounding box center [77, 46] width 23 height 23
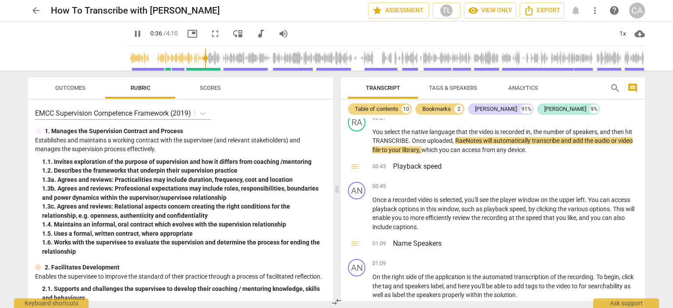
scroll to position [175, 0]
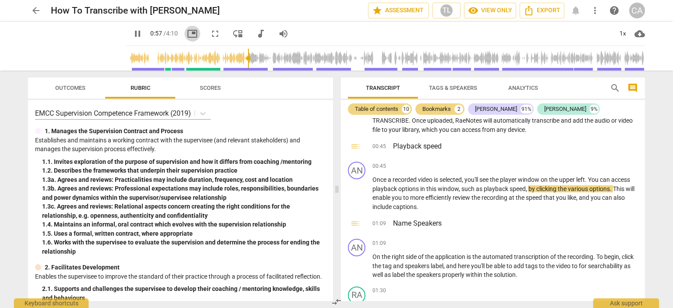
click at [187, 36] on span "picture_in_picture" at bounding box center [192, 33] width 11 height 11
click at [210, 35] on span "fullscreen" at bounding box center [215, 33] width 11 height 11
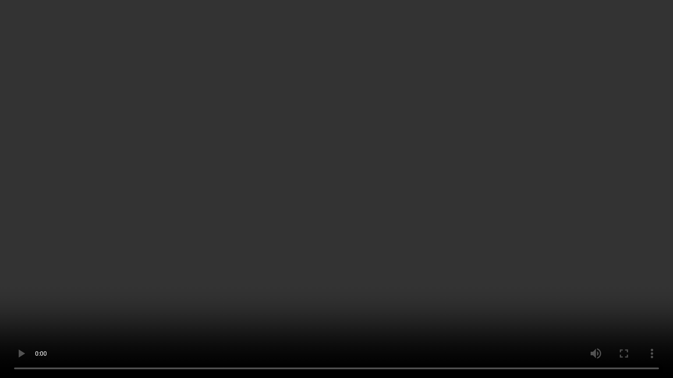
type input "223"
